Goal: Navigation & Orientation: Find specific page/section

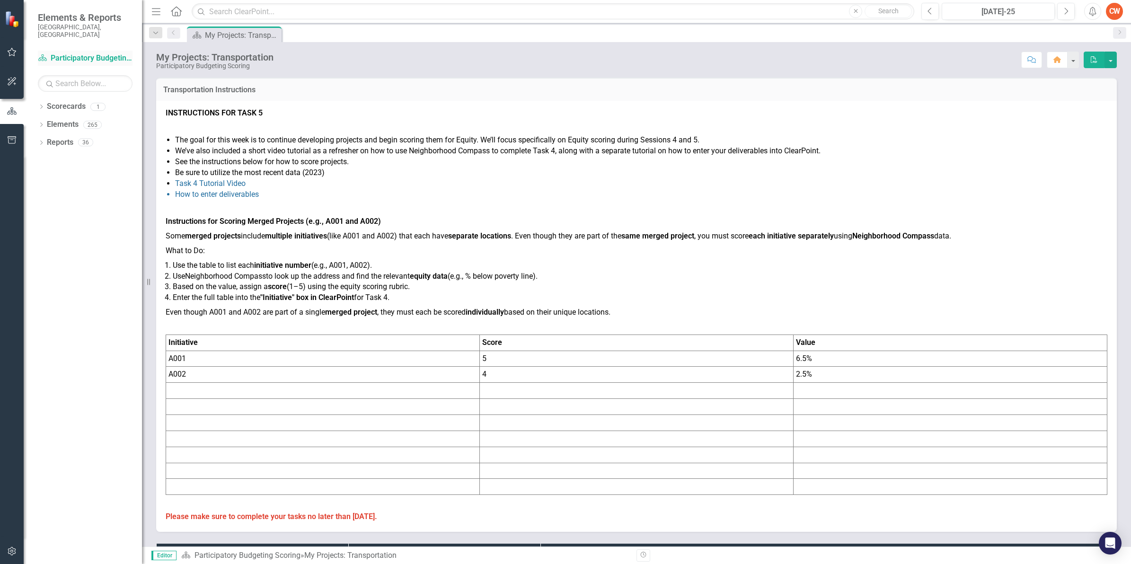
click at [82, 53] on link "Scorecard Participatory Budgeting Scoring" at bounding box center [85, 58] width 95 height 11
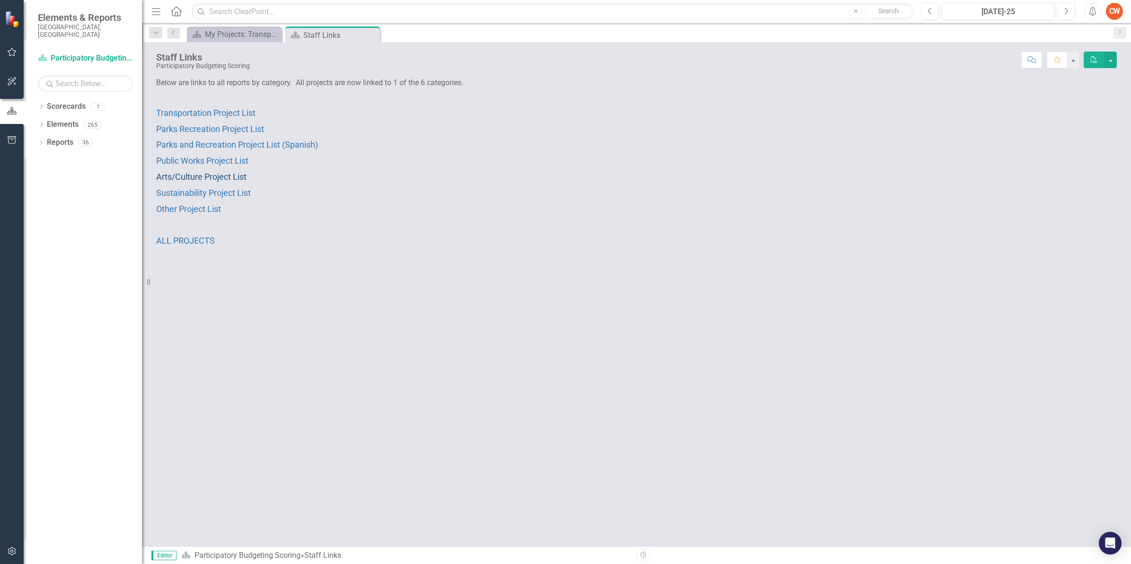
click at [176, 176] on span "Arts/Culture Project List" at bounding box center [201, 177] width 90 height 10
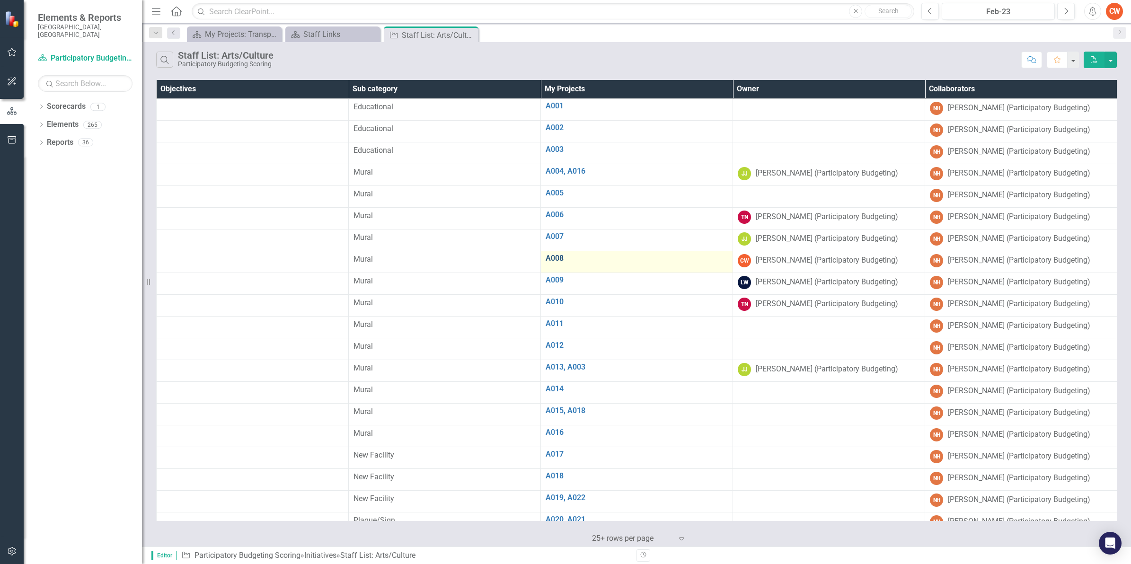
click at [554, 258] on link "A008" at bounding box center [636, 258] width 182 height 9
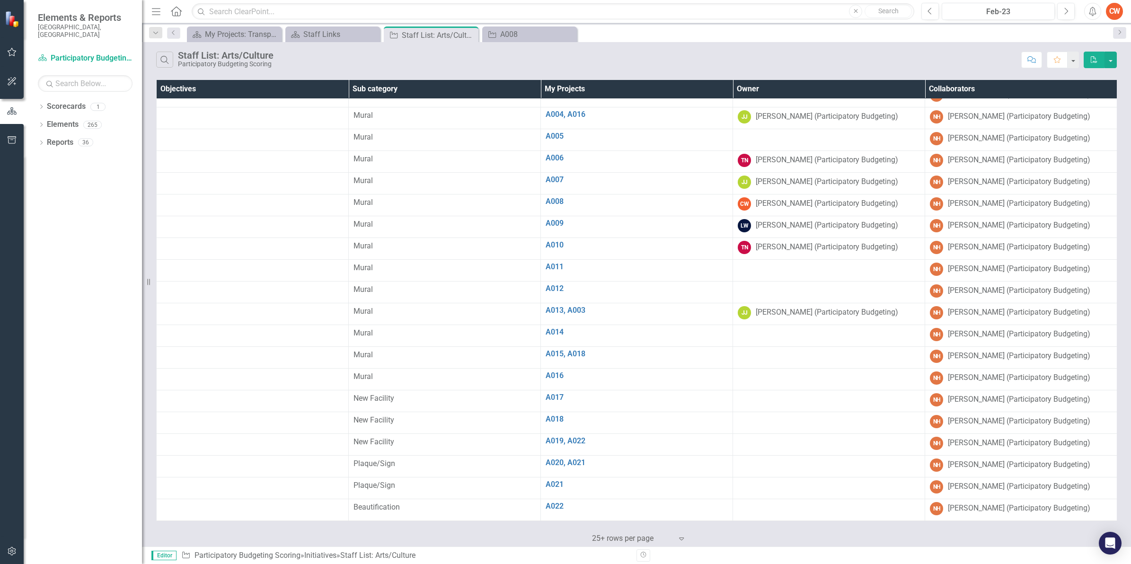
scroll to position [67, 0]
click at [82, 53] on link "Scorecard Participatory Budgeting Scoring" at bounding box center [85, 58] width 95 height 11
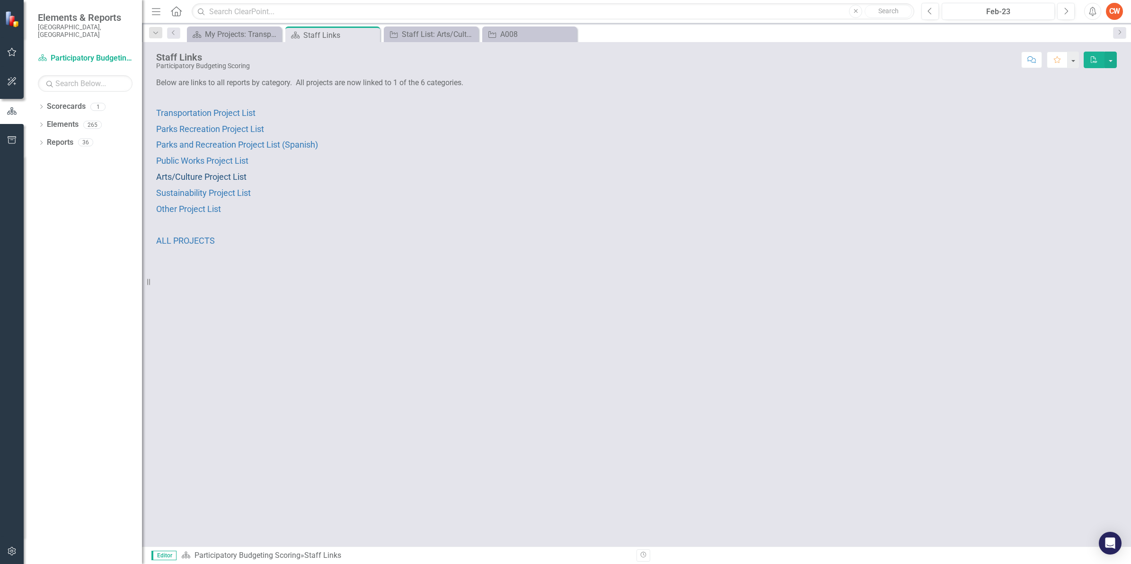
click at [200, 180] on span "Arts/Culture Project List" at bounding box center [201, 177] width 90 height 10
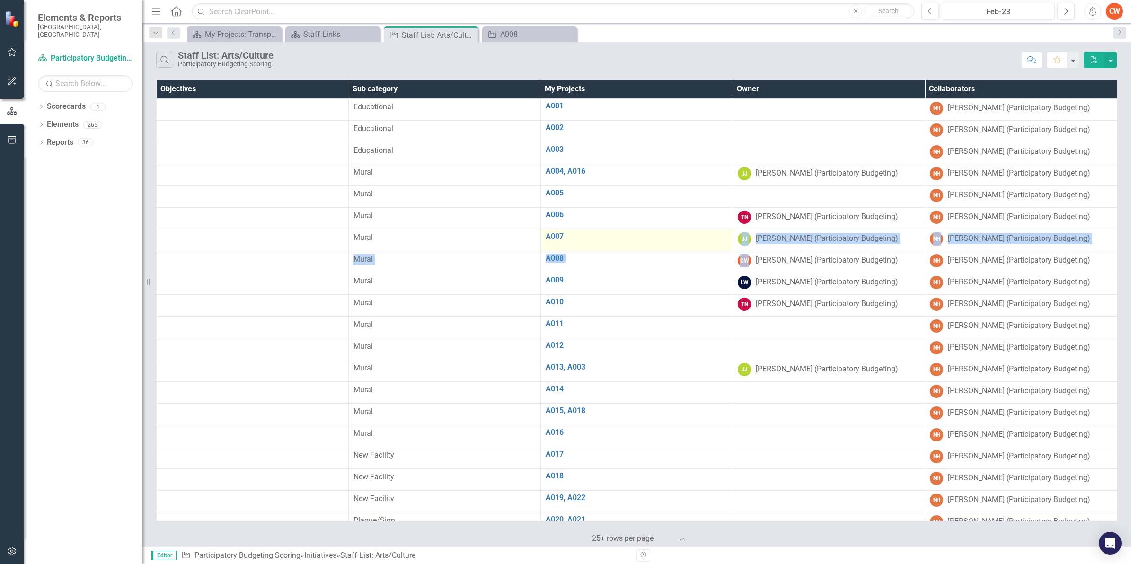
drag, startPoint x: 750, startPoint y: 264, endPoint x: 611, endPoint y: 246, distance: 140.2
click at [611, 246] on tbody "Educational A001 Edit Edit Initiative Link Open Element NH Nayshaun Hill (Parti…" at bounding box center [637, 337] width 960 height 479
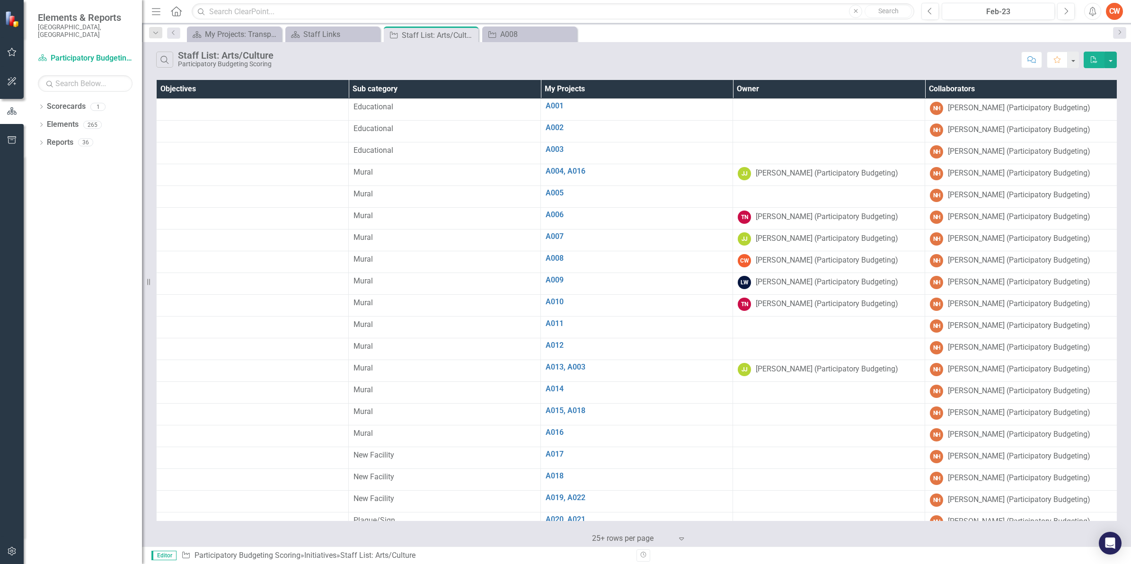
click at [162, 334] on td at bounding box center [253, 327] width 192 height 22
click at [560, 392] on link "A014" at bounding box center [636, 389] width 182 height 9
click at [556, 455] on link "A017" at bounding box center [636, 454] width 182 height 9
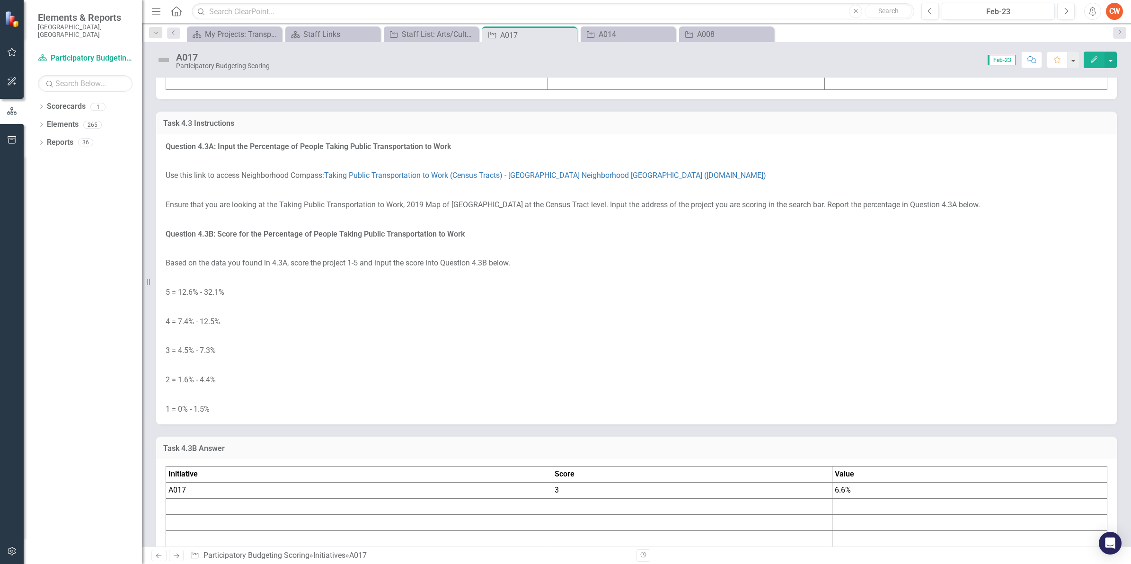
scroll to position [987, 0]
